Goal: Learn about a topic

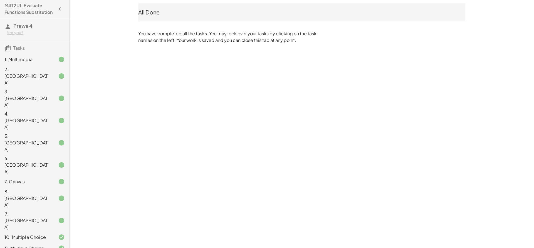
click at [10, 87] on div "1. Multimedia" at bounding box center [34, 98] width 69 height 22
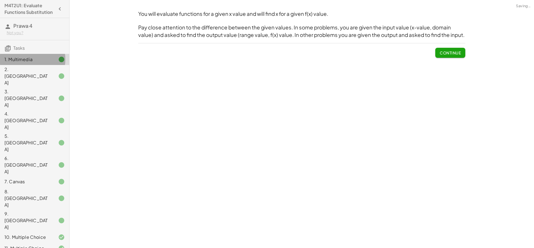
click at [21, 91] on div "3. [GEOGRAPHIC_DATA]" at bounding box center [26, 98] width 45 height 20
click at [27, 77] on div "2. [GEOGRAPHIC_DATA]" at bounding box center [26, 76] width 45 height 20
click at [27, 78] on div "2. [GEOGRAPHIC_DATA]" at bounding box center [26, 76] width 45 height 20
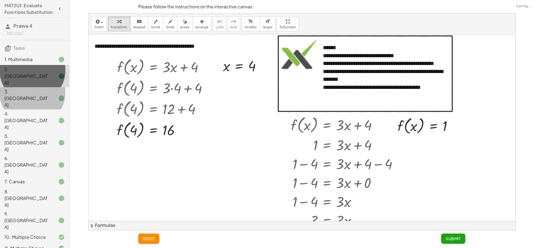
click at [33, 108] on div "1. Multimedia 2. Canvas 3. Canvas 4. Canvas 5. Canvas 6. Canvas 7. Canvas 8. Ca…" at bounding box center [34, 232] width 69 height 360
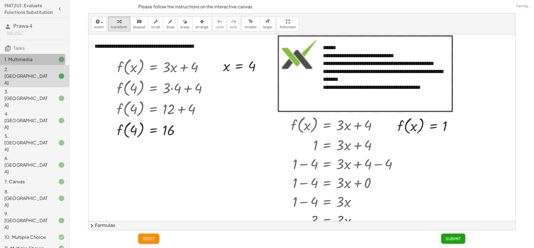
click at [32, 63] on div "1. Multimedia" at bounding box center [26, 59] width 45 height 7
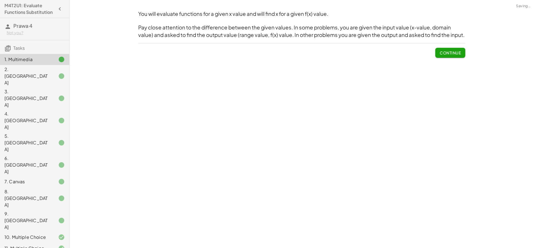
drag, startPoint x: 31, startPoint y: 75, endPoint x: 30, endPoint y: 81, distance: 6.1
click at [31, 76] on div "2. [GEOGRAPHIC_DATA]" at bounding box center [26, 76] width 45 height 20
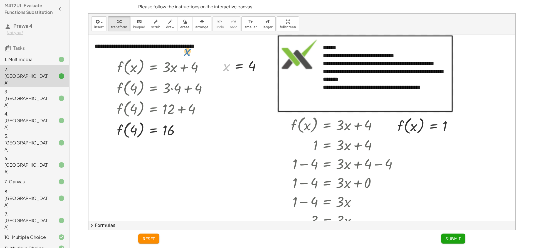
drag, startPoint x: 226, startPoint y: 68, endPoint x: 216, endPoint y: 51, distance: 19.5
click at [206, 50] on div "**********" at bounding box center [301, 158] width 427 height 249
click at [53, 95] on div at bounding box center [57, 98] width 16 height 7
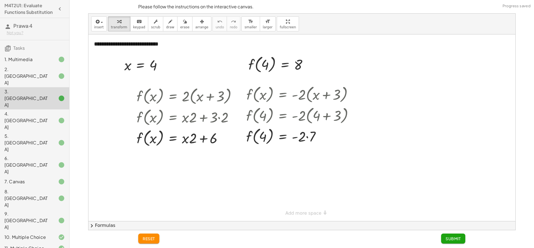
drag, startPoint x: 47, startPoint y: 105, endPoint x: 47, endPoint y: 113, distance: 7.8
click at [47, 107] on div "1. Multimedia 2. Canvas 3. Canvas 4. Canvas 5. Canvas 6. Canvas 7. Canvas 8. Ca…" at bounding box center [34, 232] width 69 height 360
click at [46, 110] on div "2. [GEOGRAPHIC_DATA]" at bounding box center [34, 121] width 69 height 22
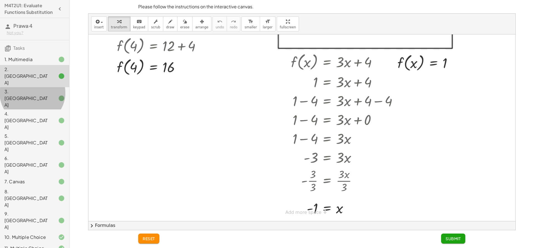
click at [28, 88] on div "3. [GEOGRAPHIC_DATA]" at bounding box center [26, 98] width 45 height 20
